Goal: Register for event/course

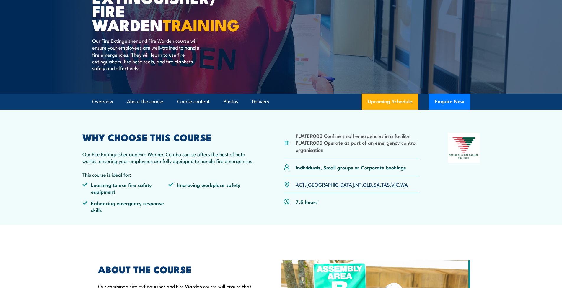
scroll to position [59, 0]
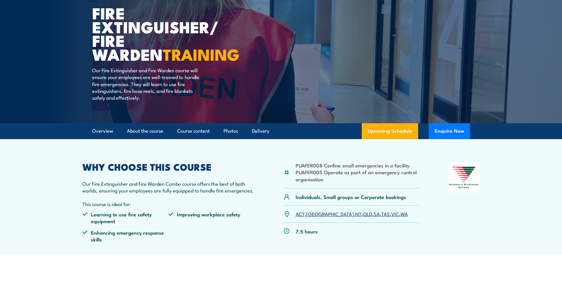
click at [400, 214] on link "WA" at bounding box center [403, 213] width 7 height 7
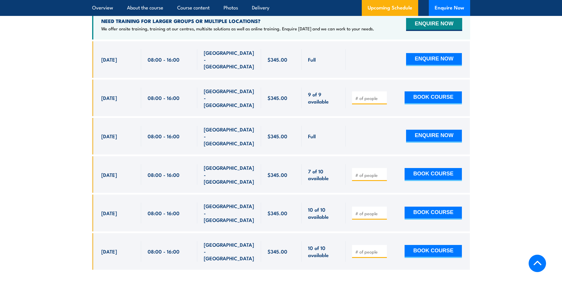
scroll to position [939, 0]
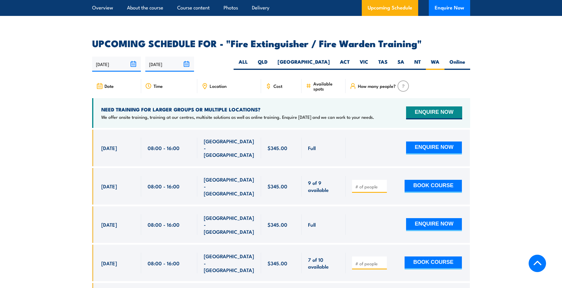
click at [215, 84] on span "Location" at bounding box center [218, 86] width 17 height 5
click at [206, 83] on icon at bounding box center [204, 86] width 6 height 6
click at [205, 83] on icon at bounding box center [204, 86] width 6 height 6
